Goal: Check status: Check status

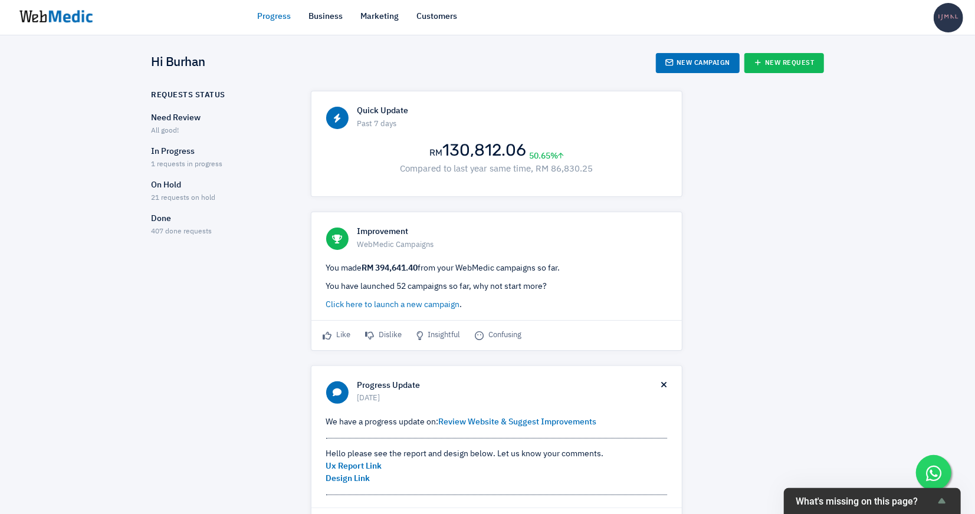
click at [207, 165] on span "1 requests in progress" at bounding box center [187, 164] width 71 height 7
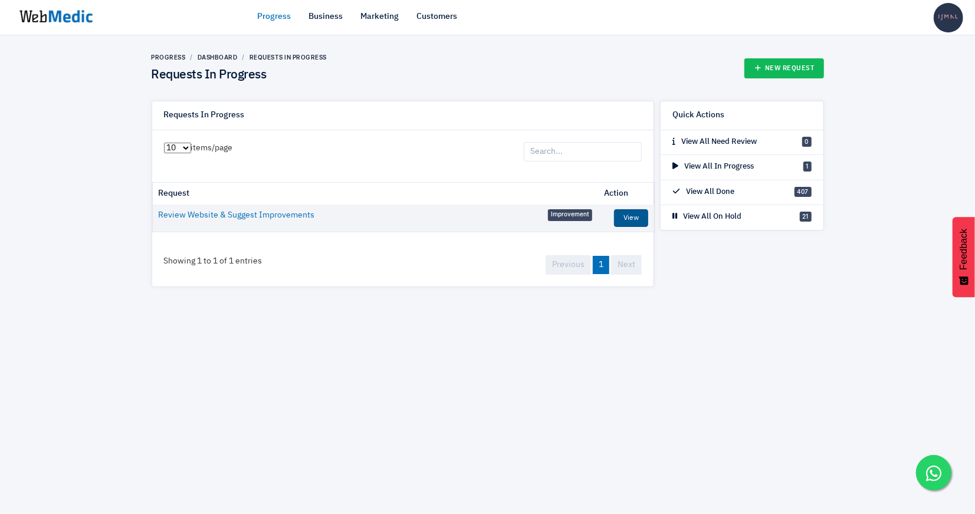
click at [635, 217] on link "View" at bounding box center [631, 218] width 34 height 18
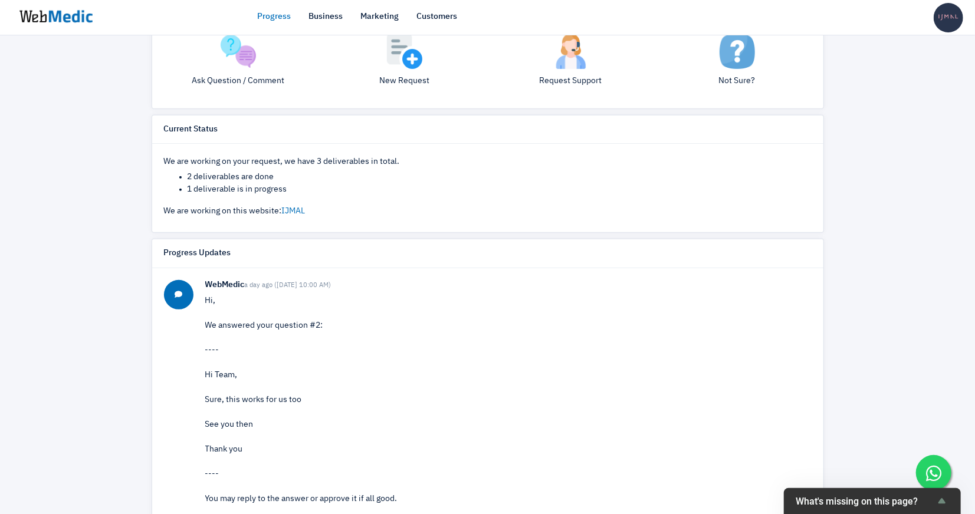
scroll to position [10, 0]
